Goal: Information Seeking & Learning: Compare options

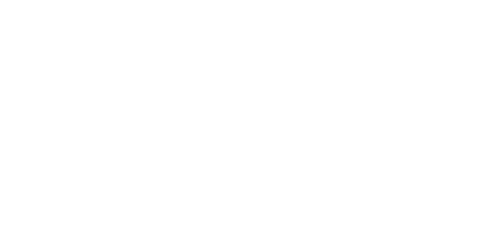
select select
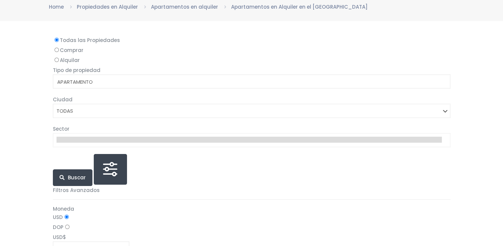
scroll to position [65, 0]
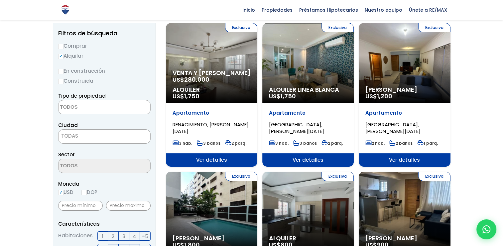
scroll to position [71, 0]
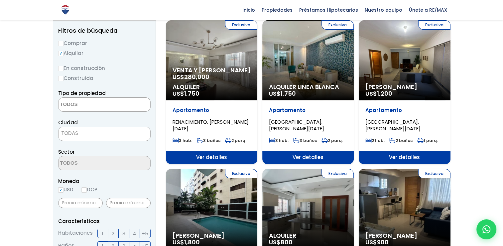
click at [61, 79] on input "Construida" at bounding box center [60, 78] width 5 height 5
radio input "true"
click at [73, 100] on textarea "Search" at bounding box center [91, 104] width 65 height 14
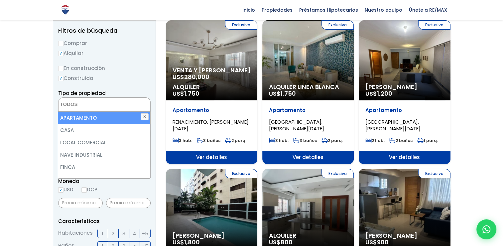
click at [91, 115] on li "APARTAMENTO" at bounding box center [104, 117] width 92 height 12
select select "apartment"
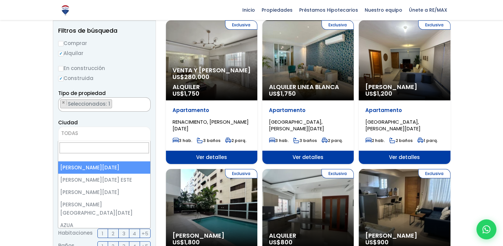
click at [75, 133] on span "TODAS" at bounding box center [69, 132] width 17 height 7
select select "1"
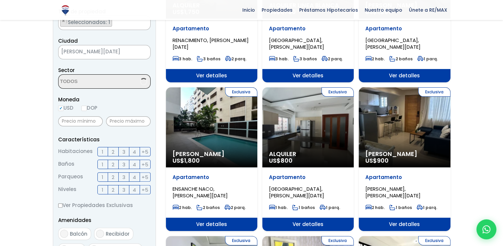
scroll to position [155, 0]
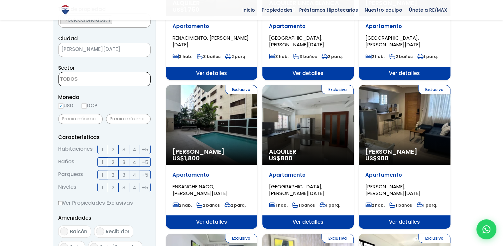
click at [81, 77] on textarea "Search" at bounding box center [91, 79] width 65 height 14
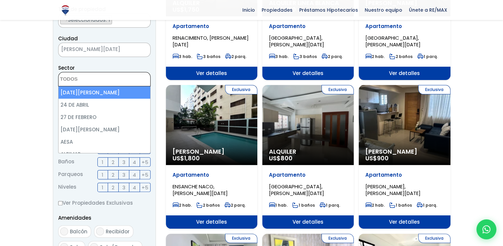
scroll to position [0, 0]
type textarea "d"
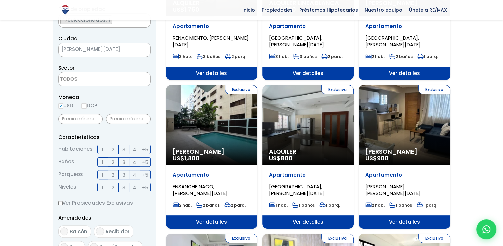
click at [85, 104] on input "DOP" at bounding box center [84, 105] width 5 height 5
radio input "true"
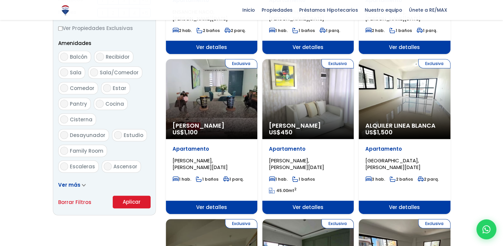
scroll to position [330, 0]
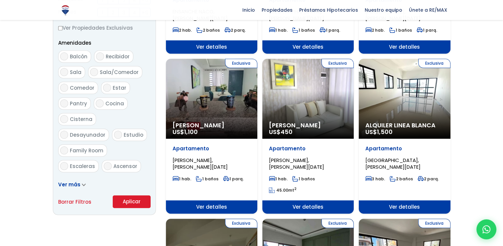
click at [131, 201] on button "Aplicar" at bounding box center [132, 201] width 38 height 13
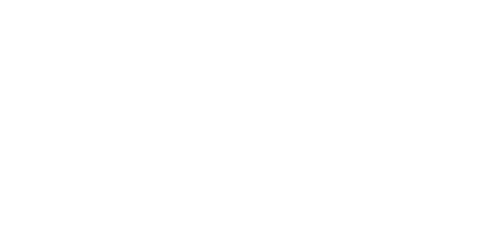
select select "1"
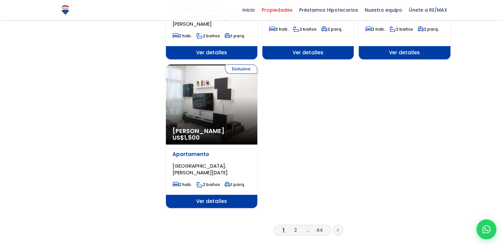
scroll to position [796, 0]
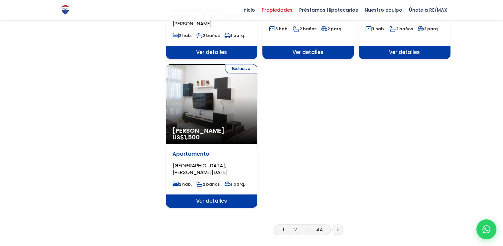
click at [294, 226] on link "2" at bounding box center [295, 229] width 3 height 7
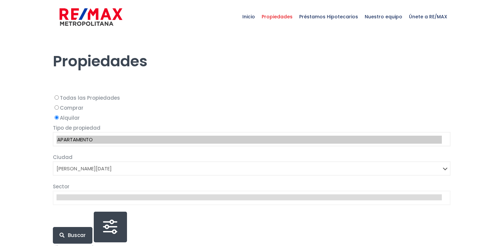
select select "1"
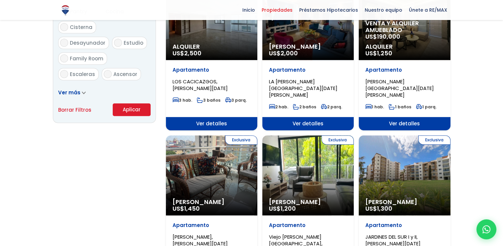
scroll to position [423, 0]
click at [74, 90] on span "Ver más" at bounding box center [69, 92] width 22 height 7
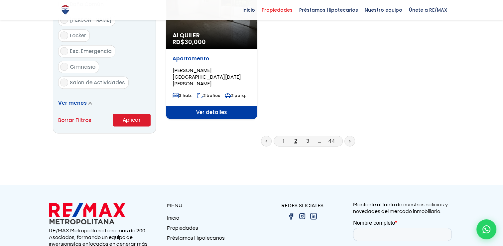
scroll to position [909, 0]
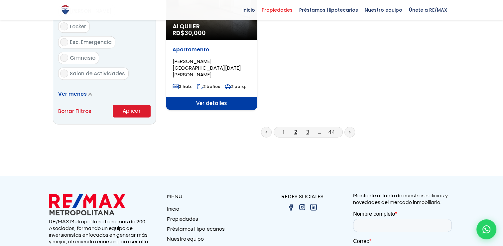
click at [308, 128] on link "3" at bounding box center [307, 131] width 3 height 7
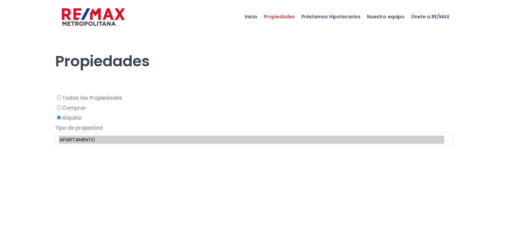
select select "1"
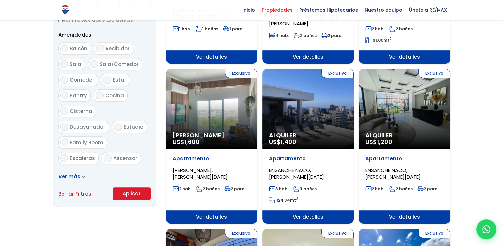
scroll to position [451, 0]
